Goal: Task Accomplishment & Management: Use online tool/utility

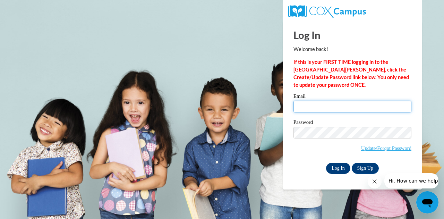
type input "avincent@kusd.edu"
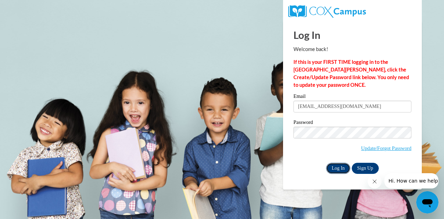
click at [338, 166] on input "Log In" at bounding box center [338, 168] width 24 height 11
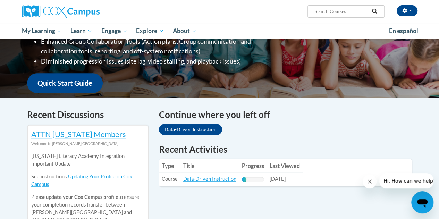
scroll to position [158, 0]
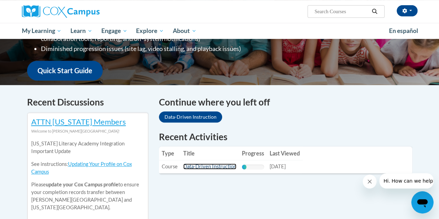
click at [212, 167] on link "Data-Driven Instruction" at bounding box center [209, 166] width 53 height 6
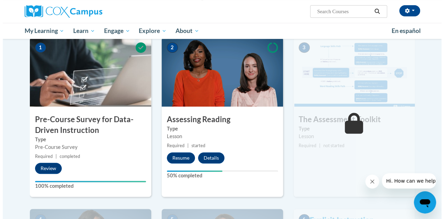
scroll to position [151, 0]
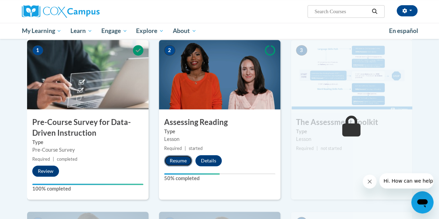
click at [180, 162] on button "Resume" at bounding box center [178, 160] width 28 height 11
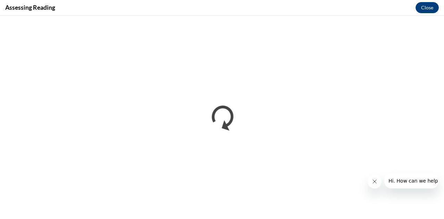
scroll to position [0, 0]
